Goal: Find specific page/section: Find specific page/section

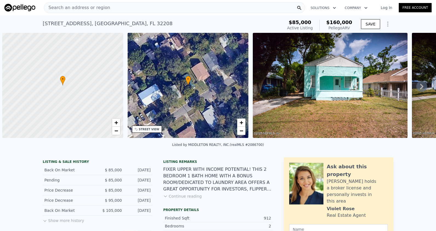
scroll to position [0, 2]
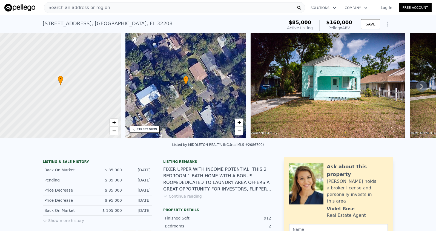
click at [87, 8] on span "Search an address or region" at bounding box center [77, 7] width 66 height 7
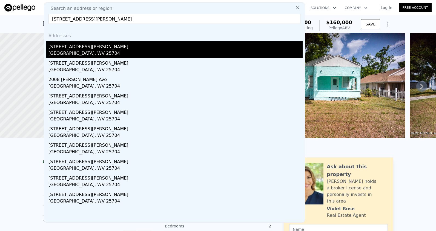
type input "[STREET_ADDRESS][PERSON_NAME]"
click at [86, 50] on div "[STREET_ADDRESS][PERSON_NAME]" at bounding box center [175, 45] width 254 height 9
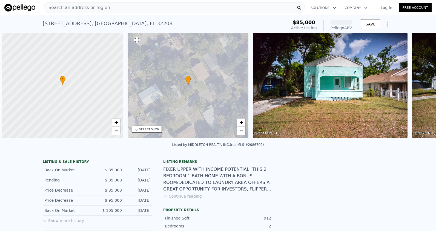
scroll to position [0, 2]
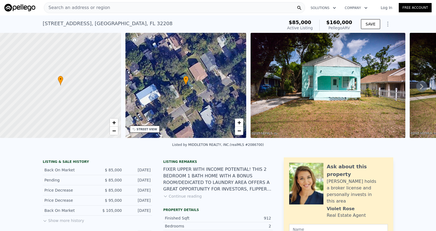
drag, startPoint x: 97, startPoint y: 7, endPoint x: 65, endPoint y: 7, distance: 32.1
click at [65, 7] on span "Search an address or region" at bounding box center [77, 7] width 66 height 7
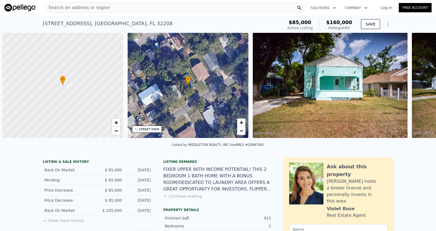
scroll to position [0, 2]
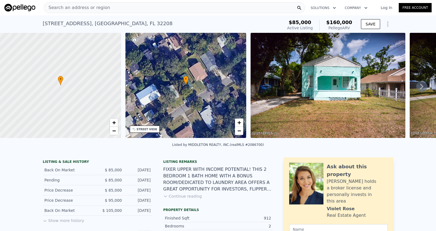
click at [83, 8] on span "Search an address or region" at bounding box center [77, 7] width 66 height 7
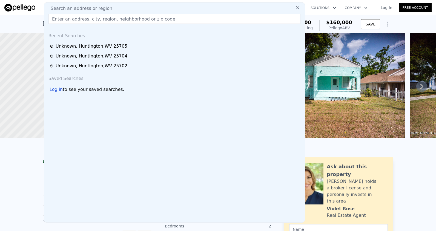
type input "929 Norway Ave Huntington, WV 25705"
